Goal: Find specific page/section: Find specific page/section

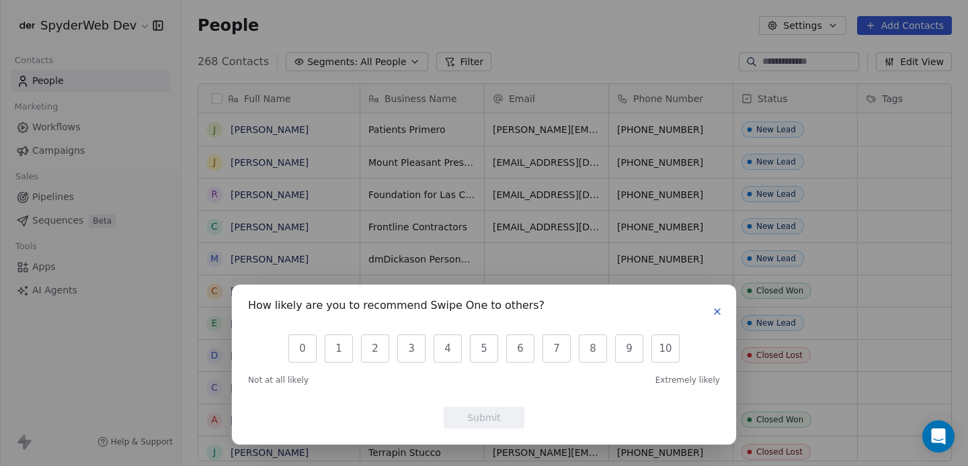
scroll to position [401, 776]
click at [715, 306] on icon "button" at bounding box center [717, 311] width 11 height 11
